Goal: Task Accomplishment & Management: Use online tool/utility

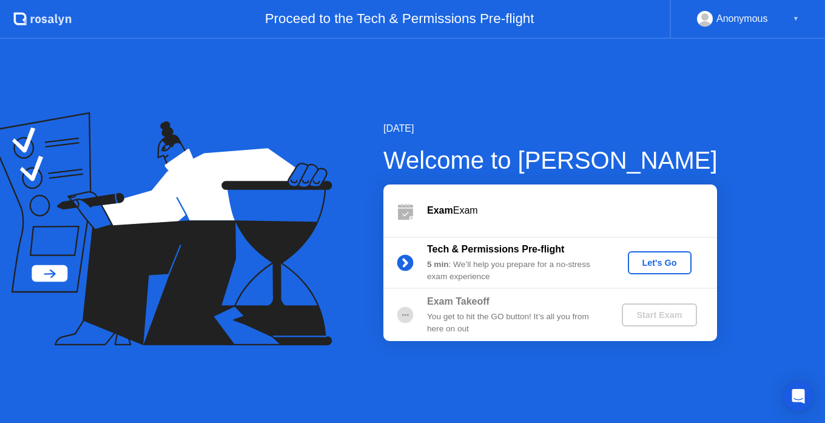
click at [644, 268] on div "Let's Go" at bounding box center [660, 263] width 54 height 10
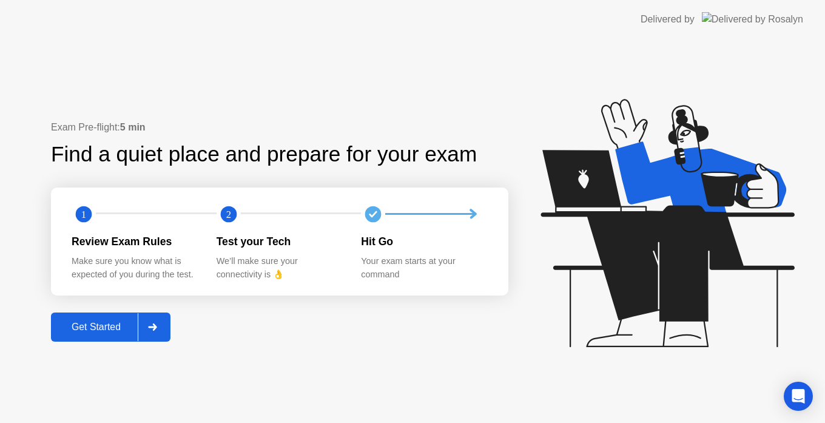
click at [107, 328] on div "Get Started" at bounding box center [96, 327] width 83 height 11
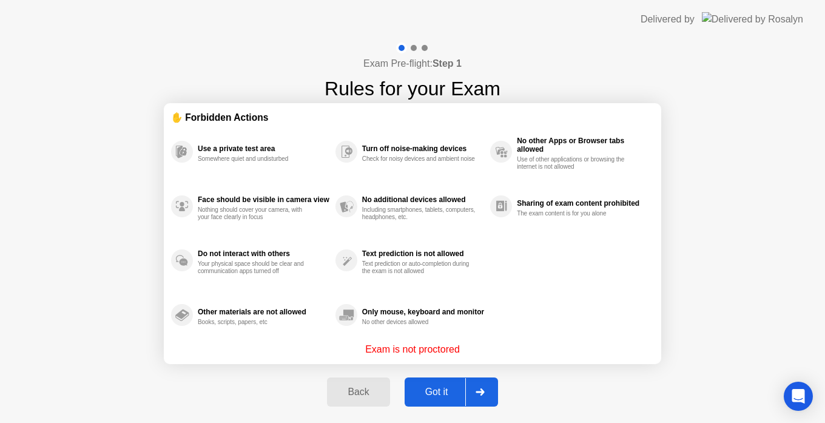
click at [423, 392] on div "Got it" at bounding box center [436, 391] width 57 height 11
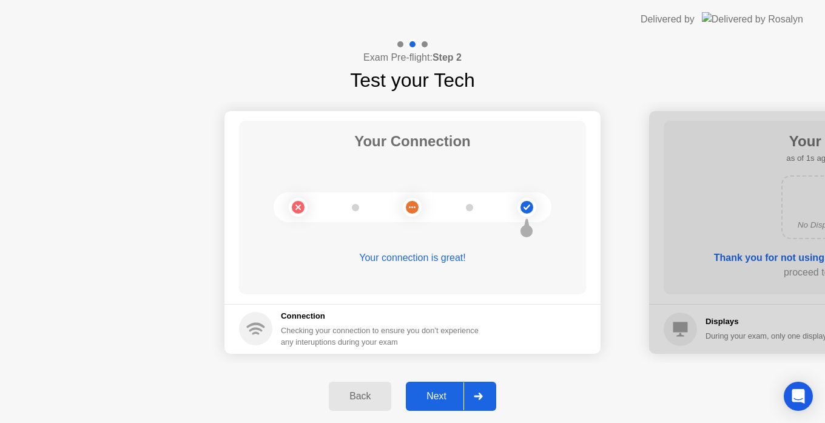
click at [436, 399] on div "Next" at bounding box center [436, 396] width 54 height 11
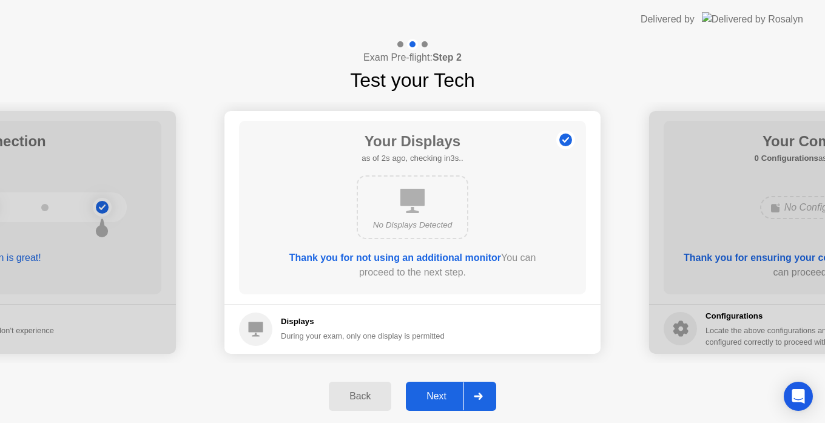
click at [436, 399] on div "Next" at bounding box center [436, 396] width 54 height 11
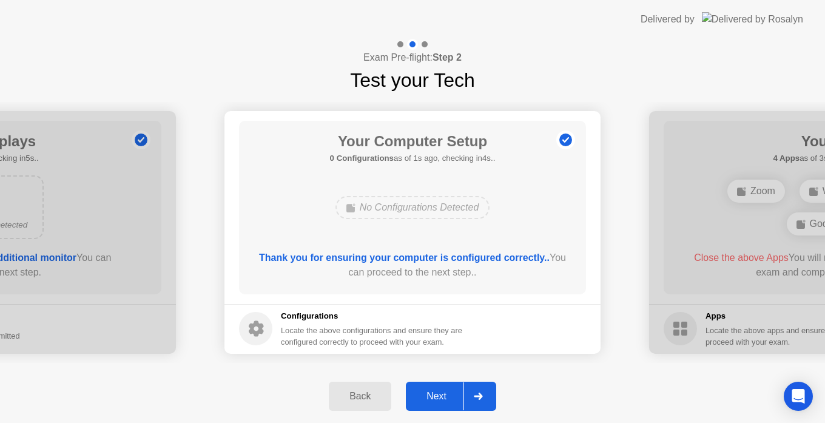
click at [436, 399] on div "Next" at bounding box center [436, 396] width 54 height 11
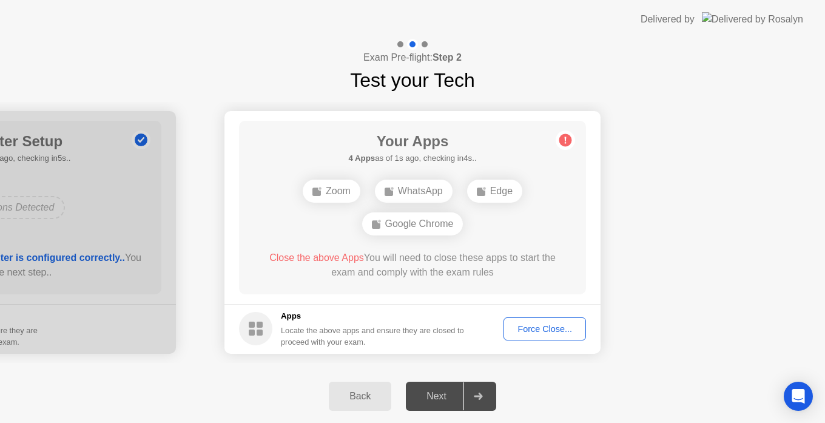
click at [544, 326] on div "Force Close..." at bounding box center [545, 329] width 74 height 10
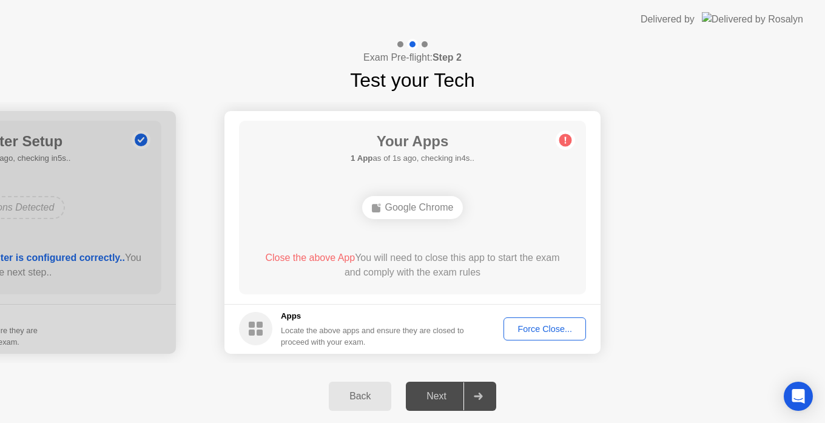
click at [556, 324] on div "Force Close..." at bounding box center [545, 329] width 74 height 10
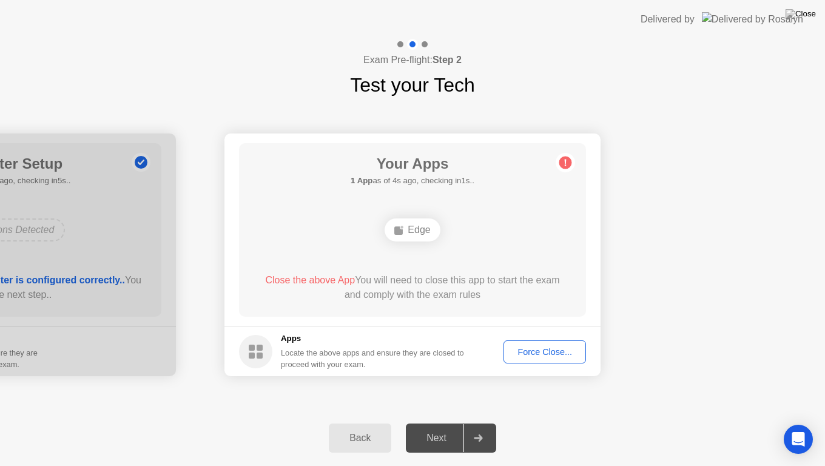
click at [548, 357] on div "Force Close..." at bounding box center [545, 352] width 74 height 10
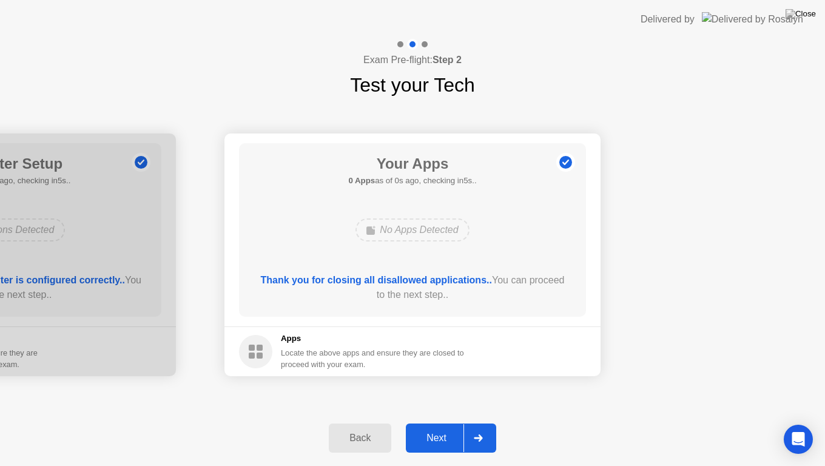
click at [428, 422] on div "Next" at bounding box center [436, 438] width 54 height 11
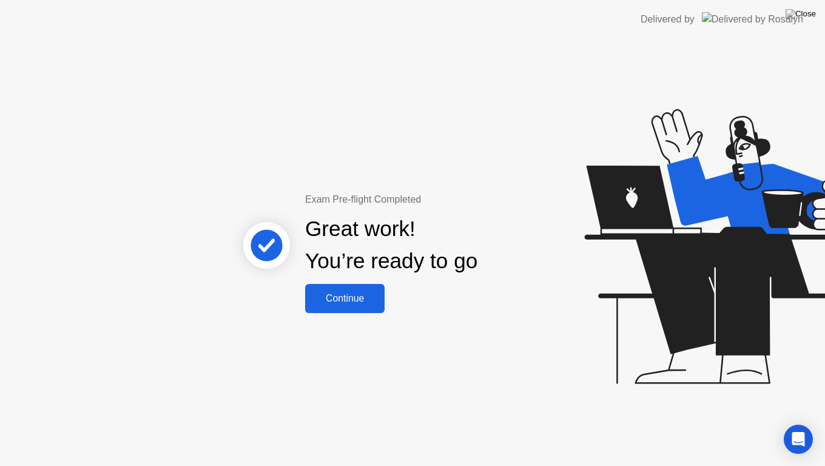
click at [360, 297] on div "Continue" at bounding box center [345, 298] width 72 height 11
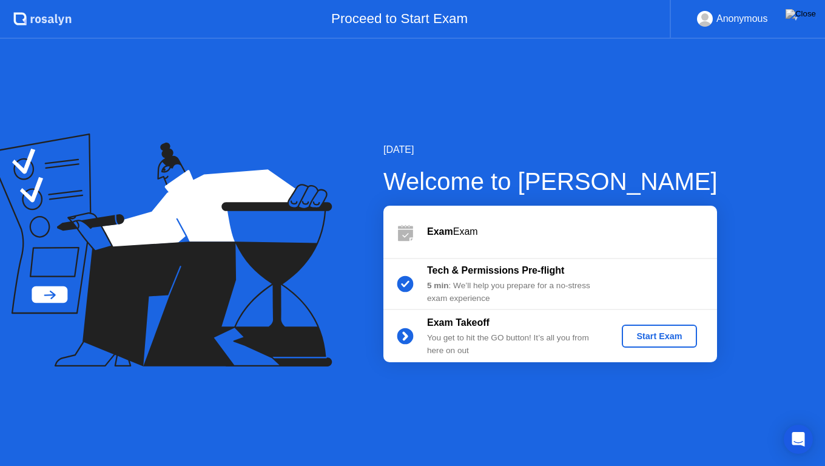
click at [674, 338] on div "Start Exam" at bounding box center [659, 336] width 65 height 10
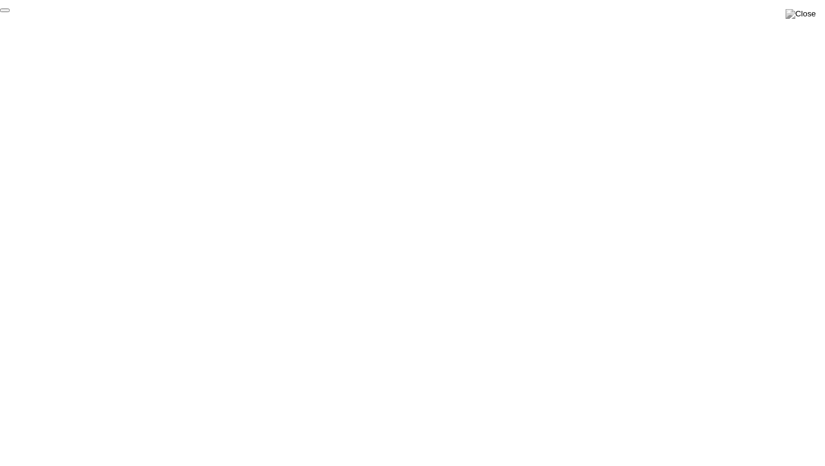
click at [10, 12] on button "End Proctoring Session" at bounding box center [5, 10] width 10 height 4
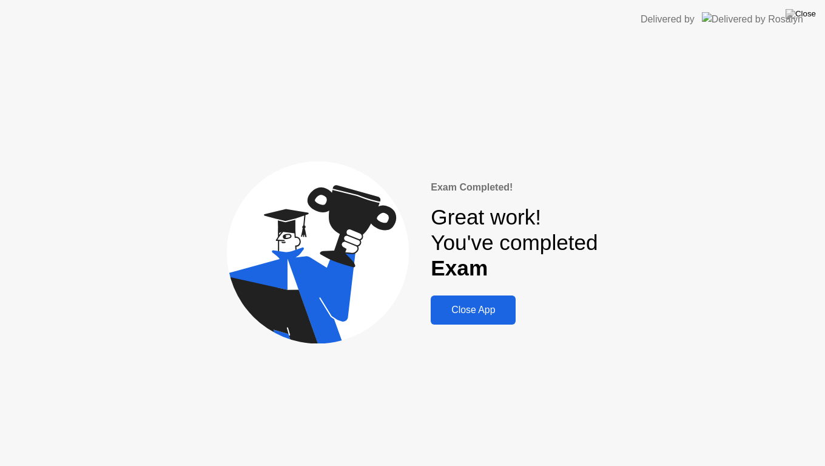
click at [480, 312] on div "Close App" at bounding box center [473, 310] width 78 height 11
